Goal: Task Accomplishment & Management: Use online tool/utility

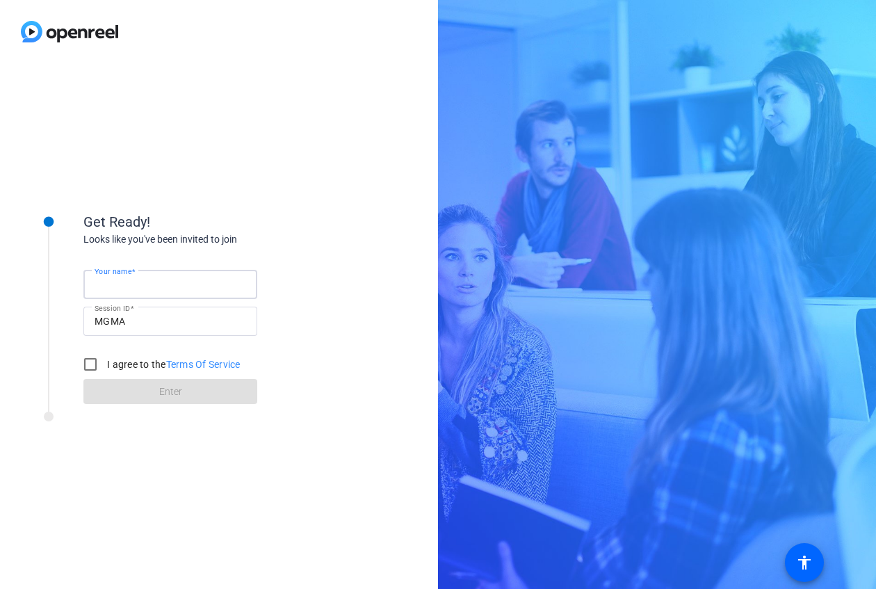
click at [178, 281] on input "Your name" at bounding box center [171, 284] width 152 height 17
type input "[PERSON_NAME]"
click at [96, 366] on input "I agree to the Terms Of Service" at bounding box center [90, 365] width 28 height 28
checkbox input "true"
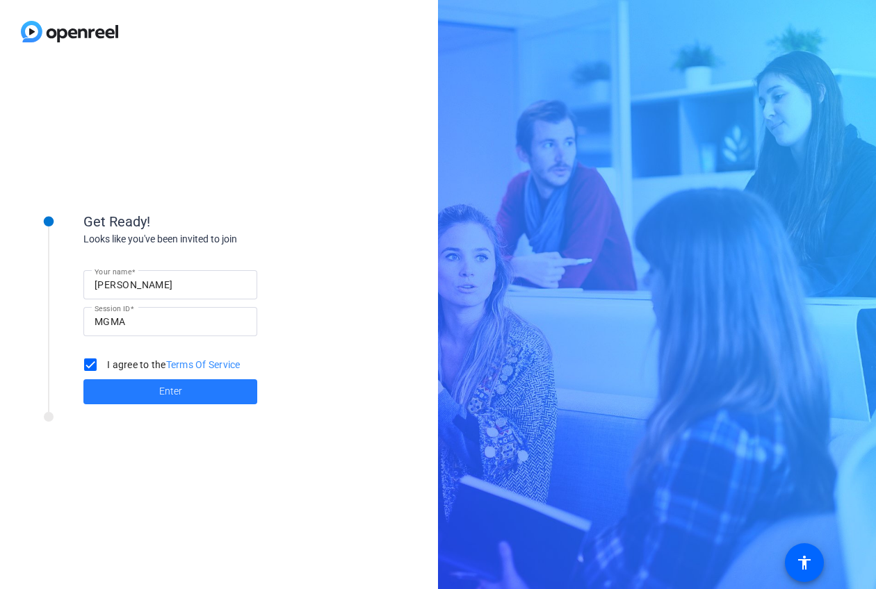
click at [142, 391] on span at bounding box center [170, 391] width 174 height 33
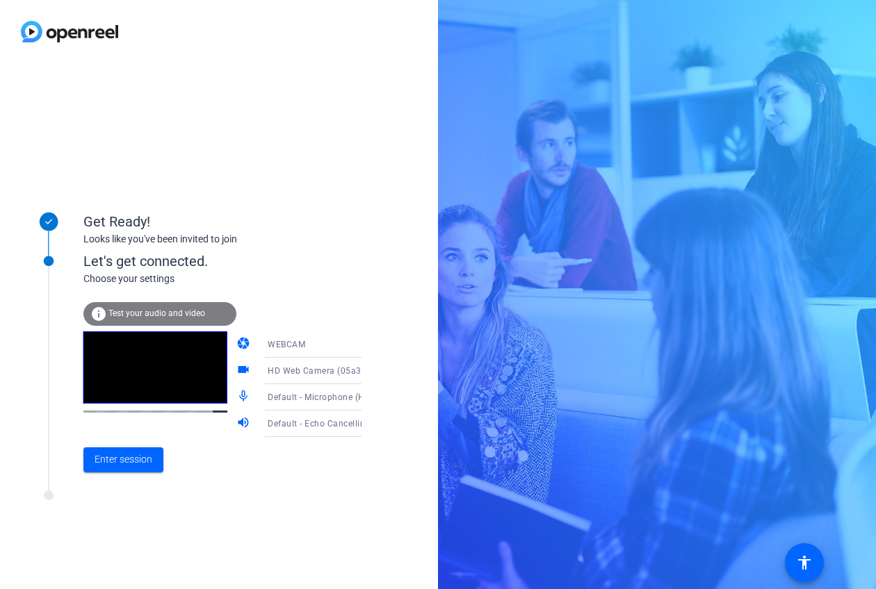
click at [367, 347] on icon at bounding box center [375, 344] width 17 height 17
click at [347, 306] on div at bounding box center [438, 294] width 876 height 589
click at [117, 459] on span "Enter session" at bounding box center [124, 459] width 58 height 15
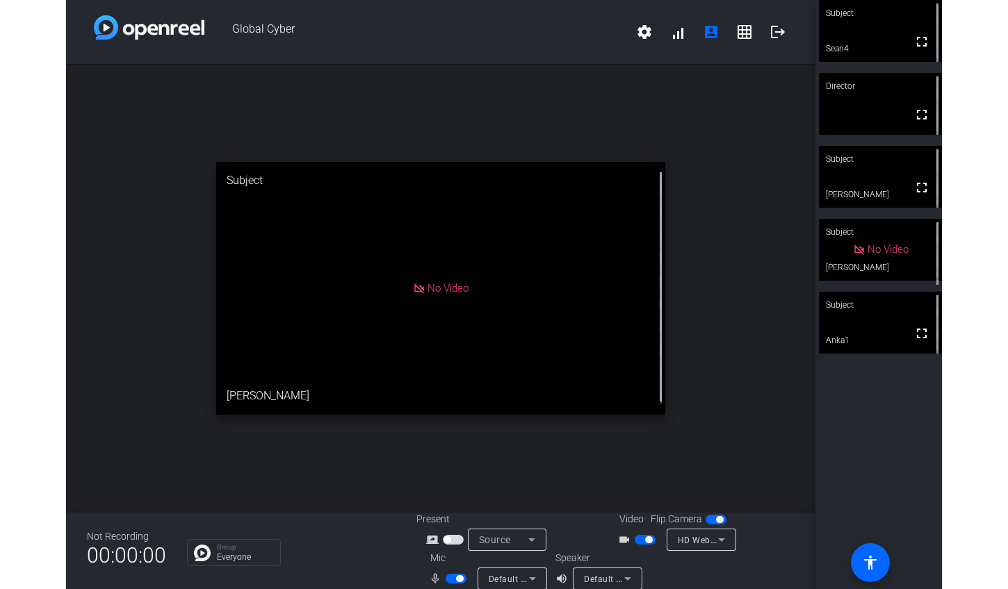
scroll to position [16, 0]
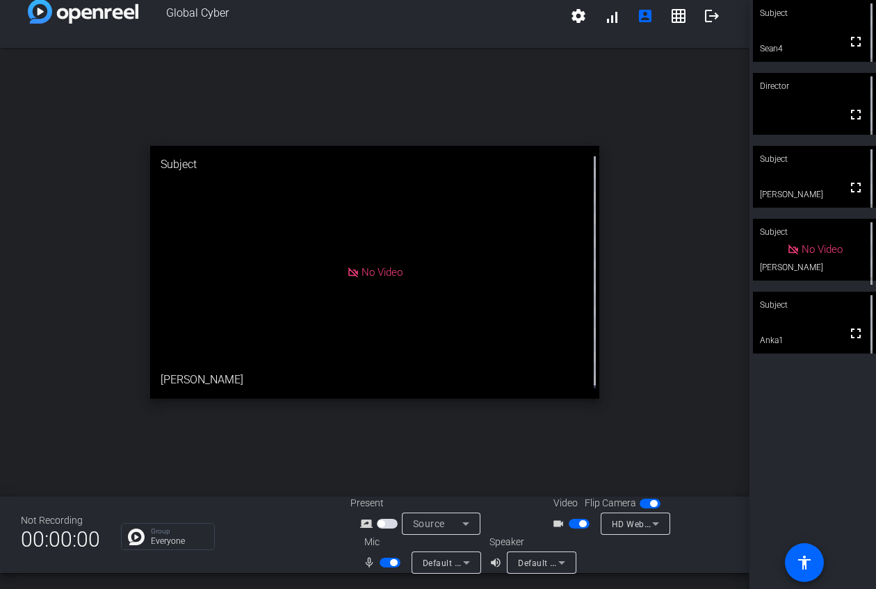
click at [656, 525] on icon at bounding box center [655, 524] width 17 height 17
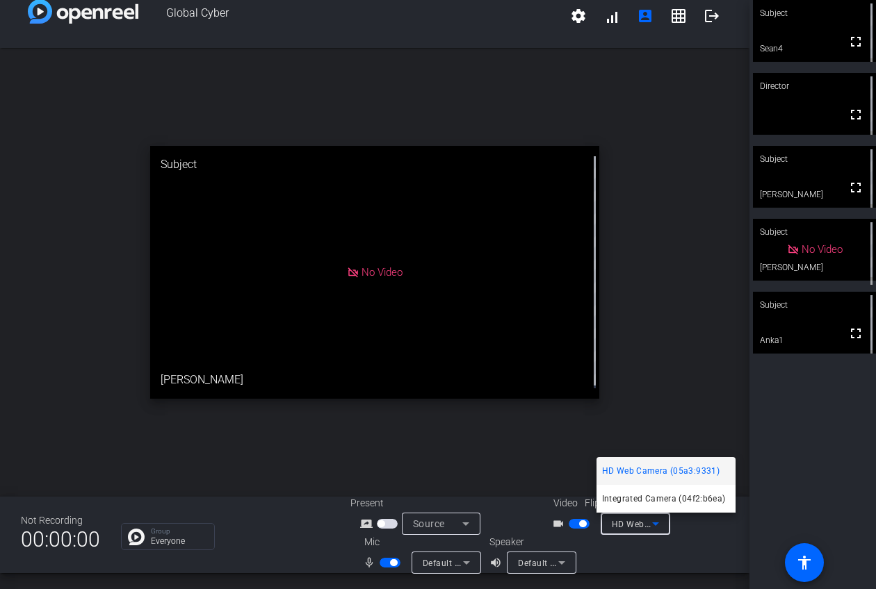
click at [677, 533] on div at bounding box center [438, 294] width 876 height 589
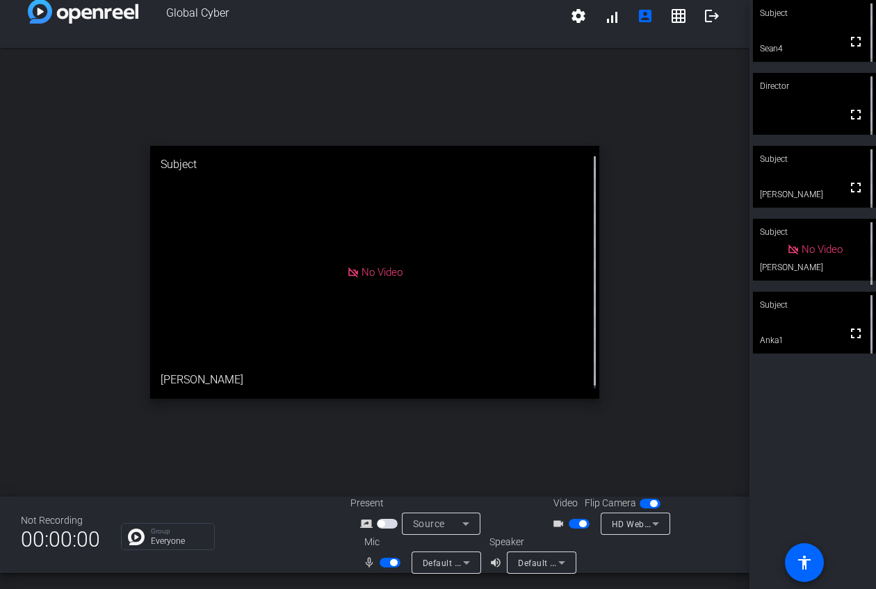
click at [806, 38] on video at bounding box center [814, 31] width 123 height 62
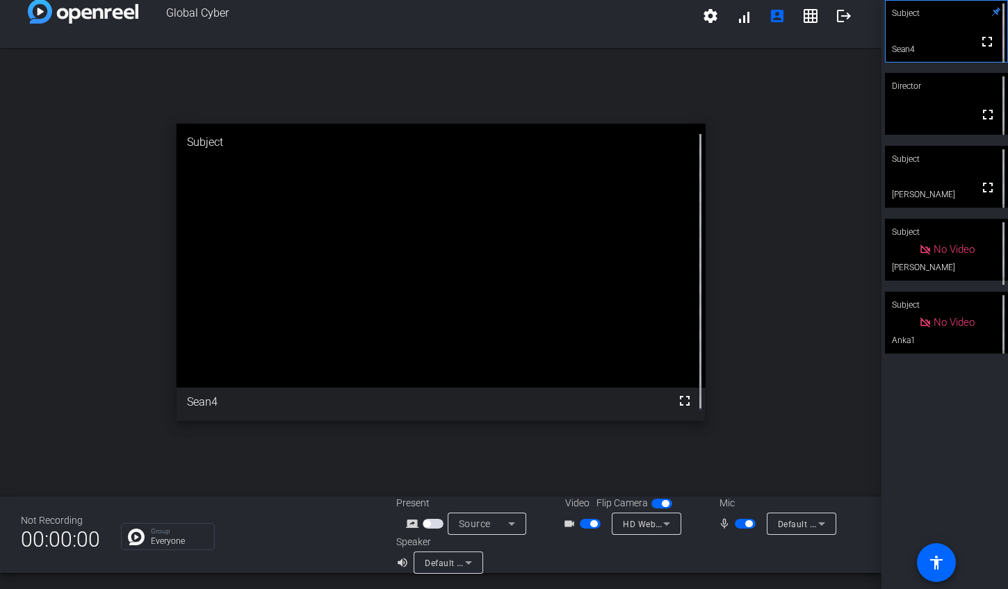
click at [875, 40] on video at bounding box center [946, 31] width 122 height 61
drag, startPoint x: 646, startPoint y: 243, endPoint x: 730, endPoint y: 203, distance: 93.6
click at [730, 203] on div "open_in_new Subject fullscreen Sean4" at bounding box center [440, 272] width 881 height 449
click at [769, 22] on mat-icon "account_box" at bounding box center [777, 16] width 17 height 17
click at [794, 17] on span at bounding box center [810, 15] width 33 height 33
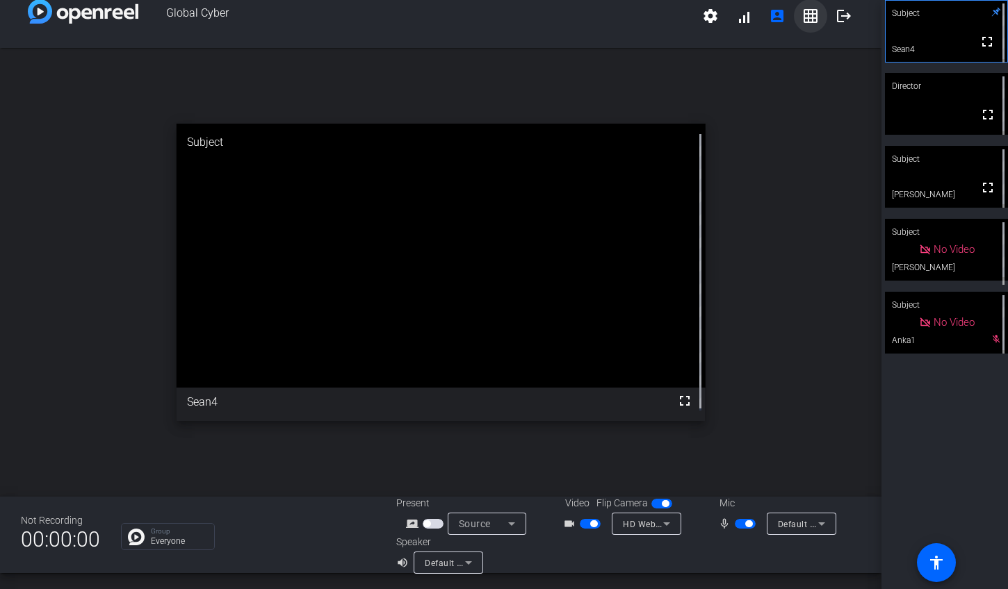
scroll to position [0, 0]
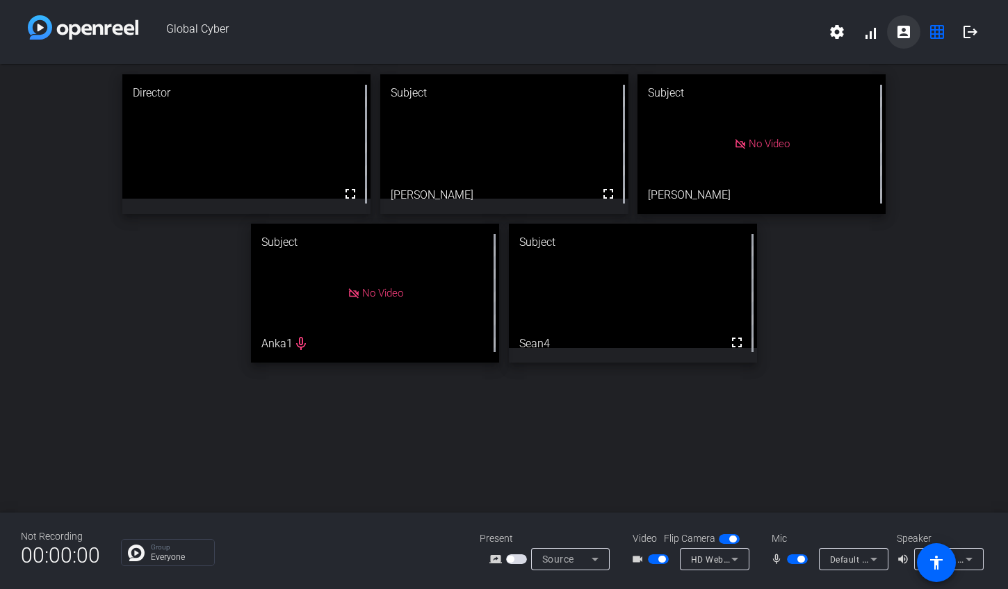
click at [875, 28] on mat-icon "account_box" at bounding box center [903, 32] width 17 height 17
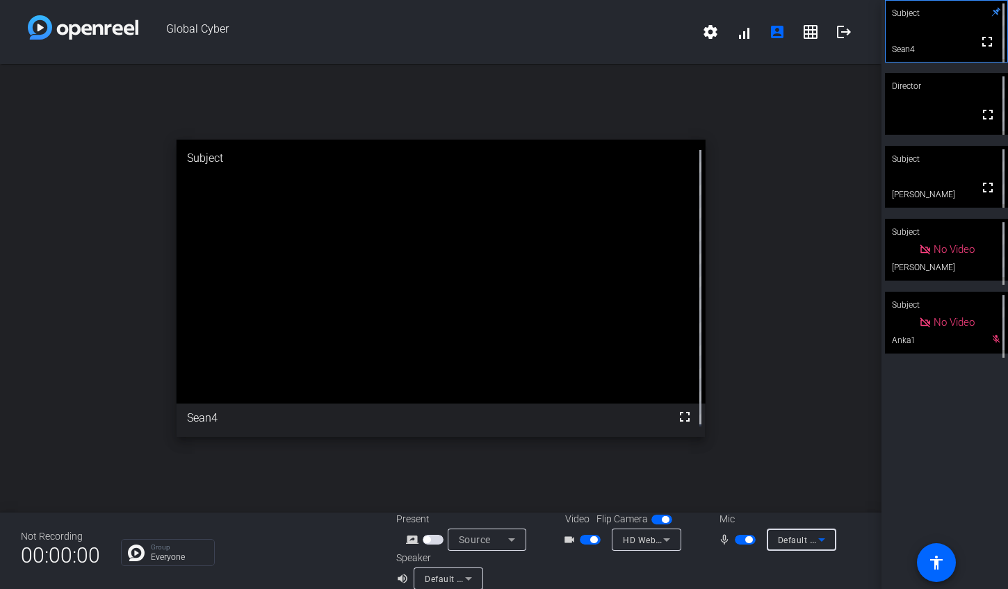
click at [821, 543] on icon at bounding box center [821, 540] width 17 height 17
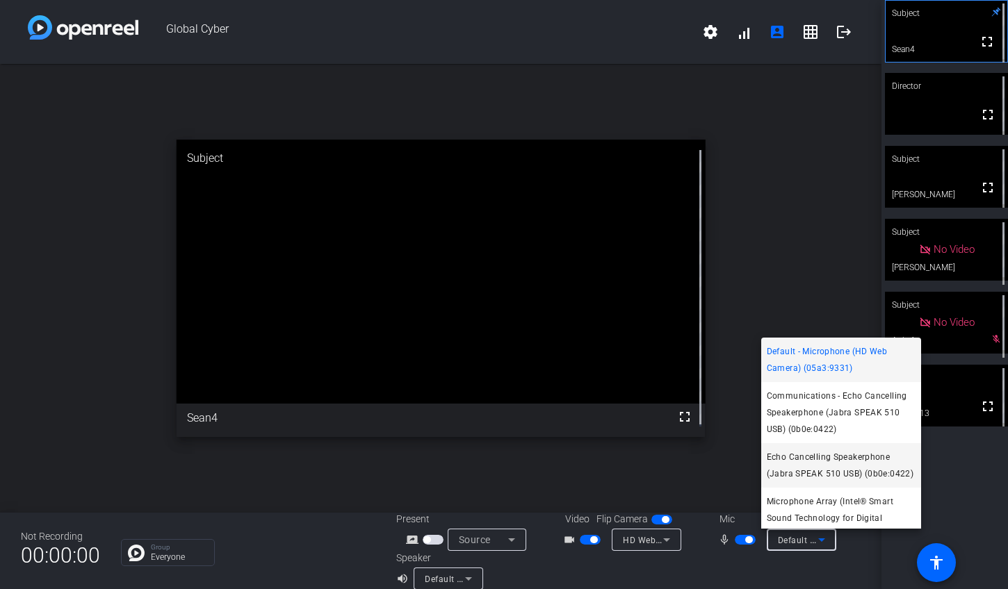
click at [822, 450] on span "Echo Cancelling Speakerphone (Jabra SPEAK 510 USB) (0b0e:0422)" at bounding box center [841, 465] width 149 height 33
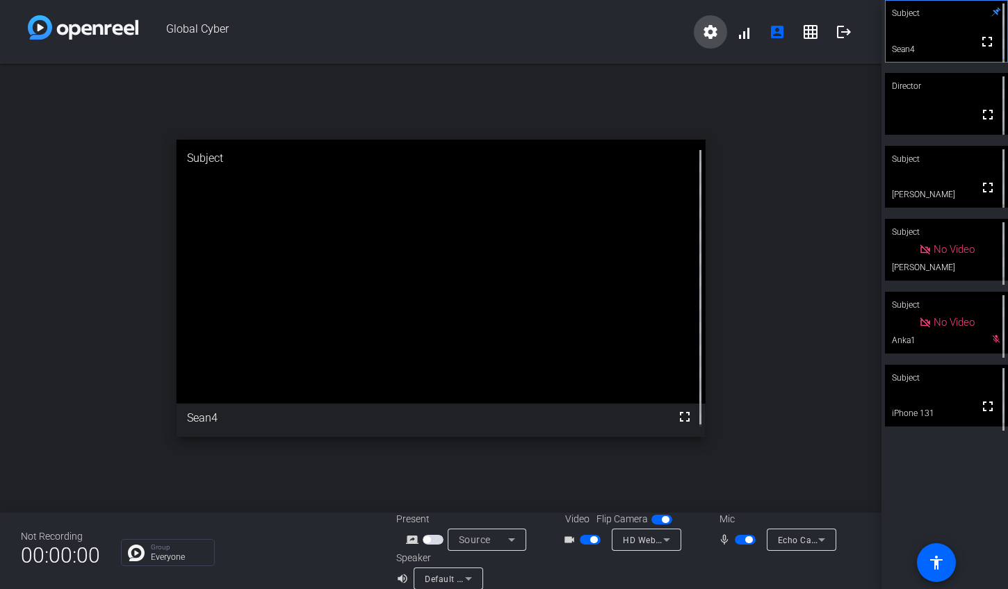
click at [702, 33] on mat-icon "settings" at bounding box center [710, 32] width 17 height 17
click at [775, 194] on div at bounding box center [504, 294] width 1008 height 589
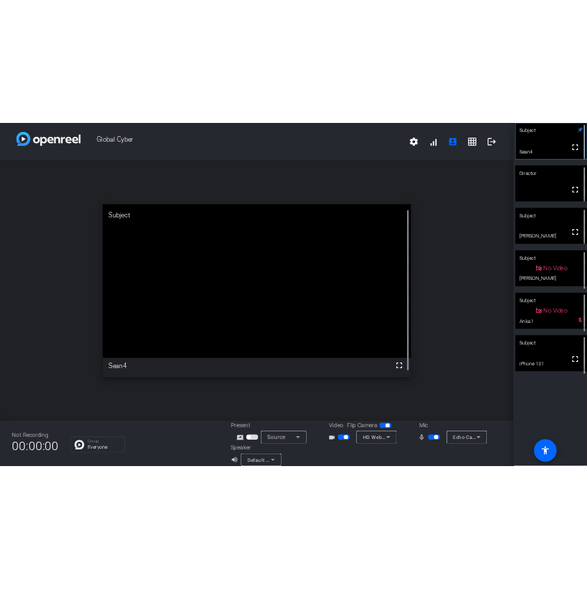
scroll to position [16, 0]
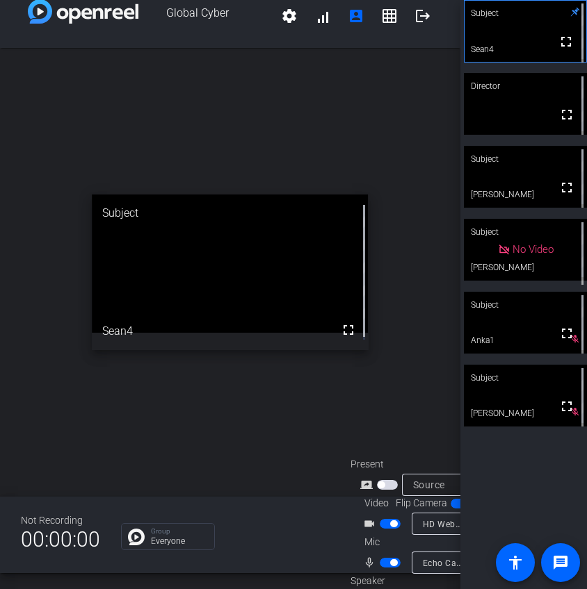
click at [390, 559] on span "button" at bounding box center [393, 562] width 7 height 7
click at [391, 558] on span "button" at bounding box center [389, 563] width 21 height 10
